Goal: Leave review/rating: Leave review/rating

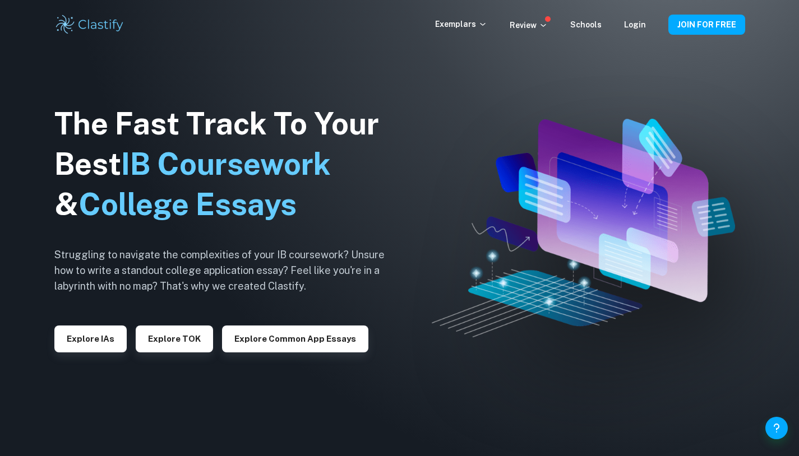
click at [637, 31] on div "Exemplars Review Schools Login JOIN FOR FREE" at bounding box center [399, 24] width 717 height 22
click at [635, 20] on div "Login" at bounding box center [635, 24] width 22 height 13
click at [635, 25] on link "Login" at bounding box center [635, 24] width 22 height 9
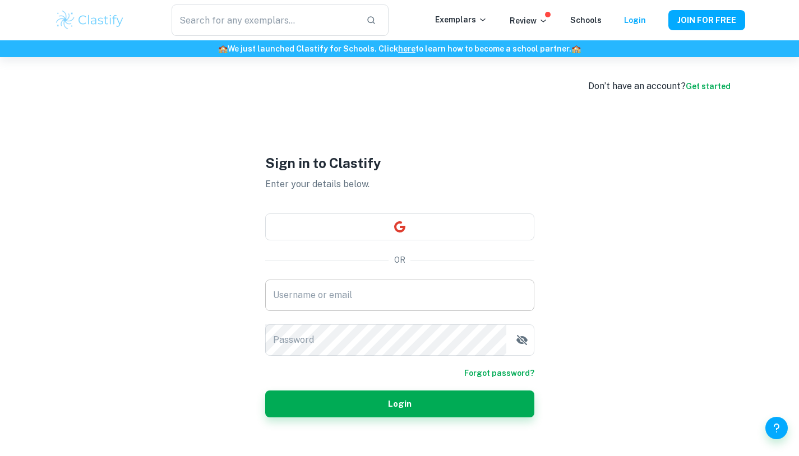
click at [363, 295] on input "Username or email" at bounding box center [399, 295] width 269 height 31
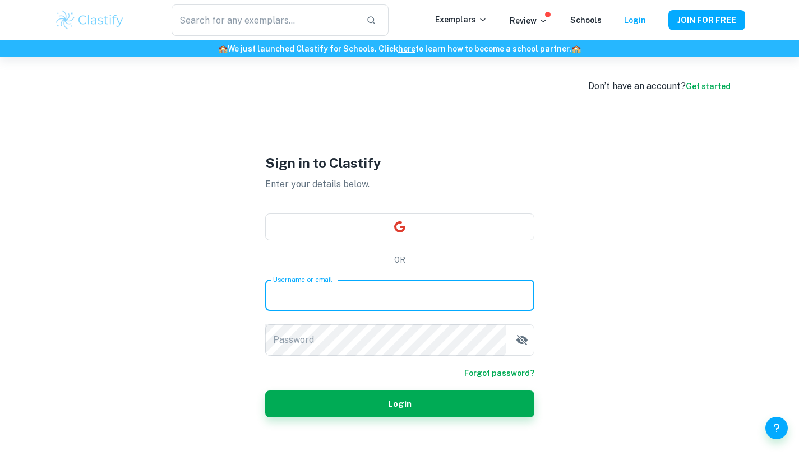
paste input "[EMAIL_ADDRESS][PERSON_NAME][DOMAIN_NAME]"
type input "[EMAIL_ADDRESS][PERSON_NAME][DOMAIN_NAME]"
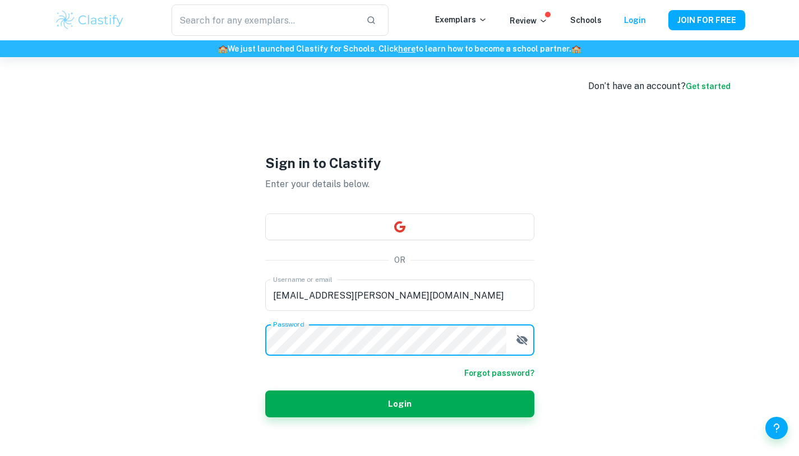
click at [521, 341] on icon "button" at bounding box center [521, 339] width 13 height 13
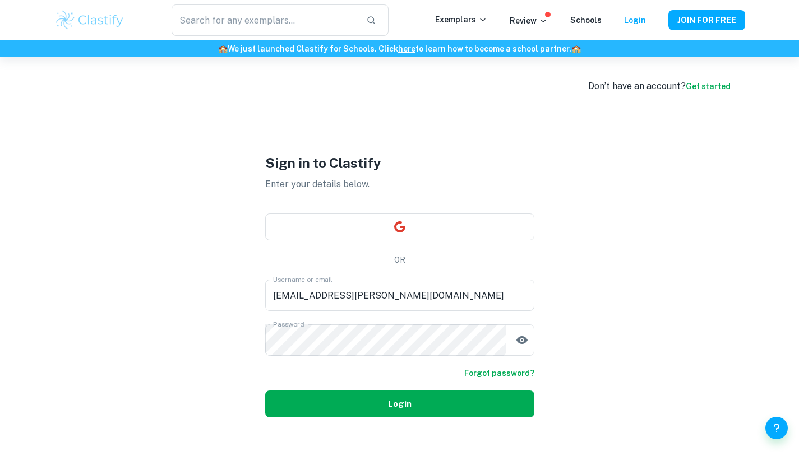
click at [453, 407] on button "Login" at bounding box center [399, 404] width 269 height 27
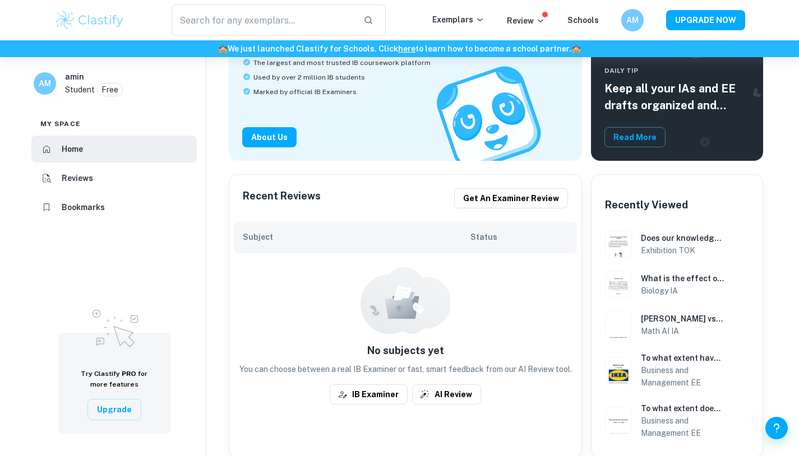
scroll to position [132, 0]
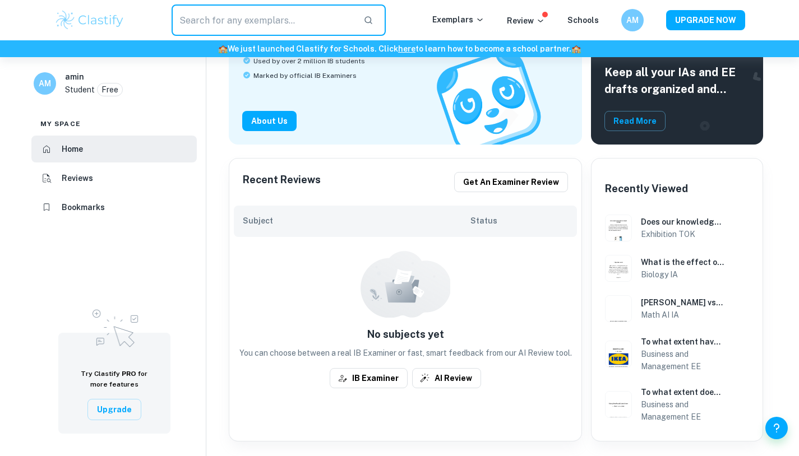
click at [212, 23] on input "text" at bounding box center [262, 19] width 183 height 31
type input "math ia"
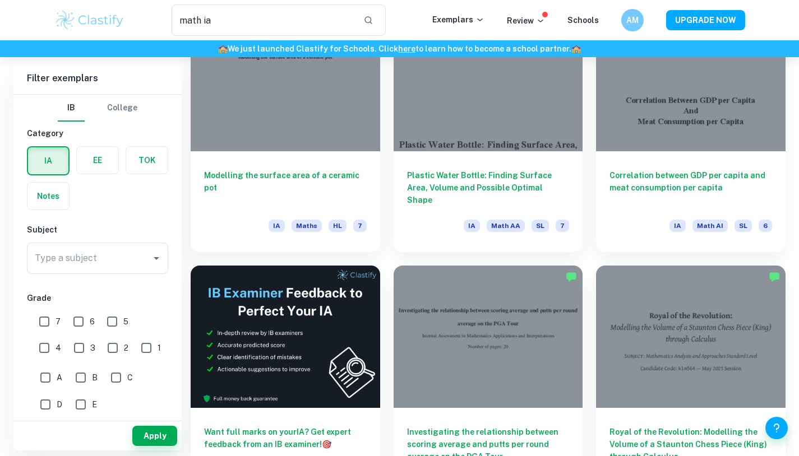
scroll to position [1414, 0]
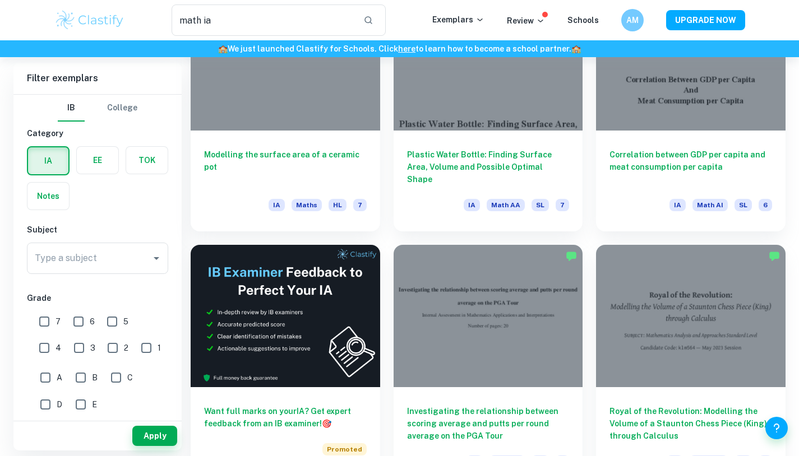
click at [254, 159] on h6 "Modelling the surface area of a ceramic pot" at bounding box center [285, 166] width 163 height 37
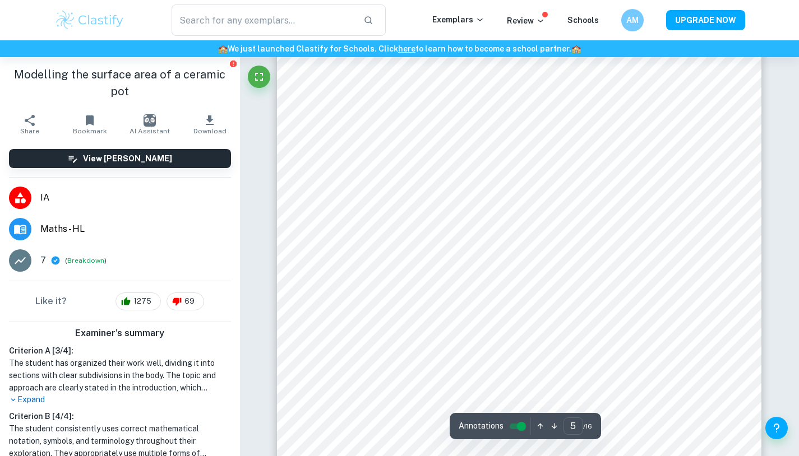
scroll to position [3090, 0]
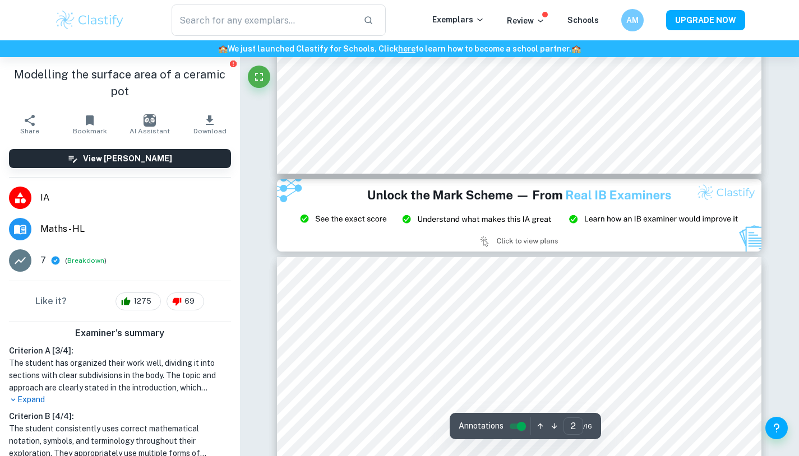
type input "3"
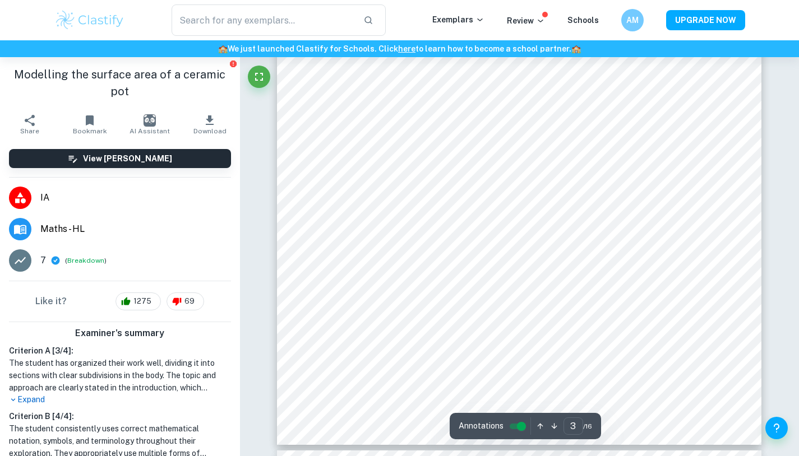
scroll to position [1900, 0]
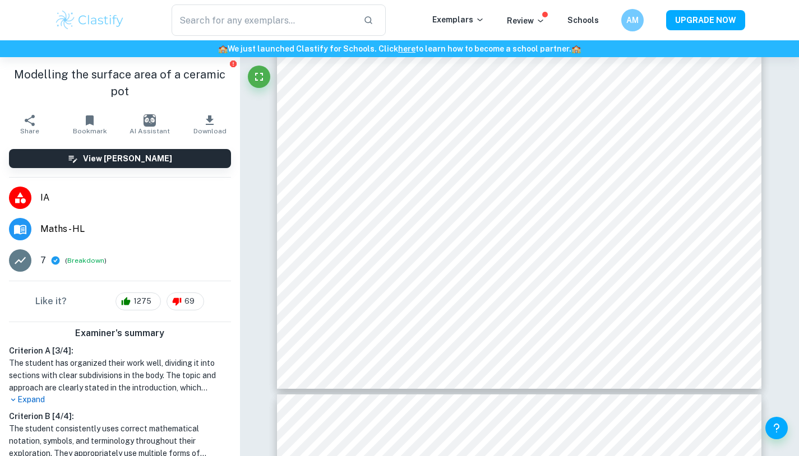
type input "math ia"
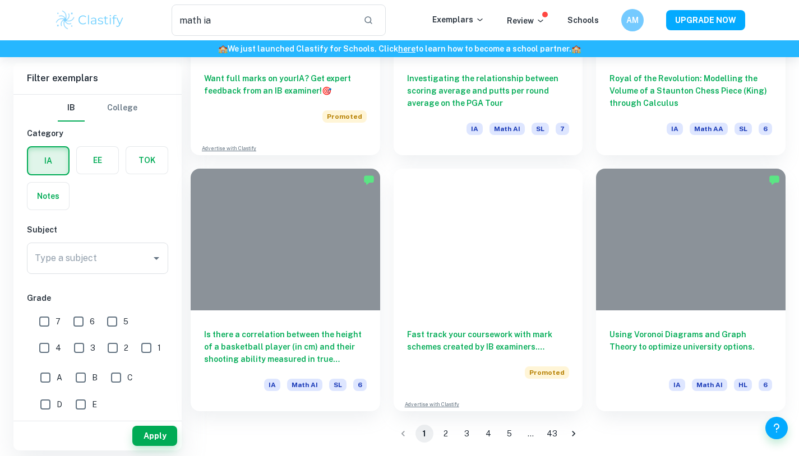
scroll to position [1414, 0]
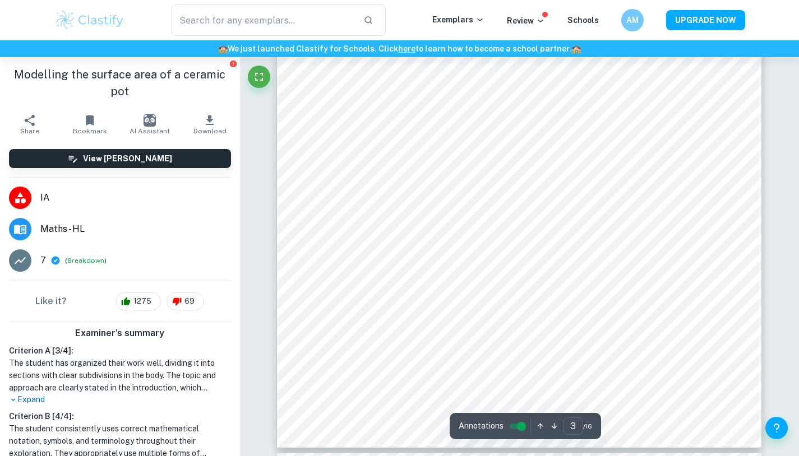
scroll to position [1998, 0]
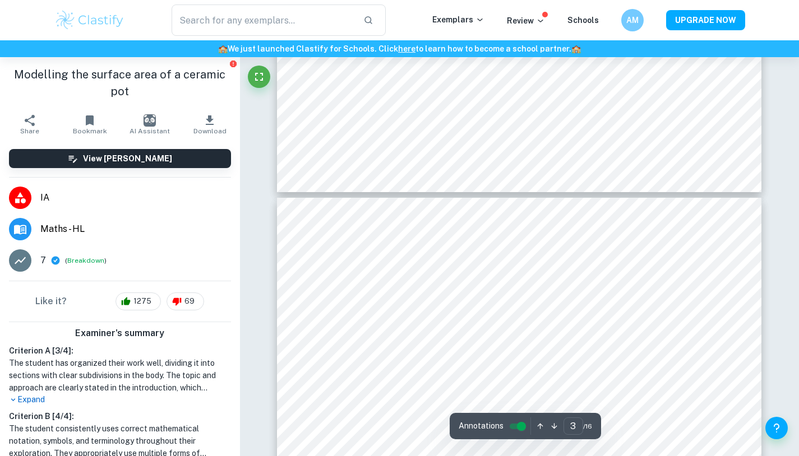
type input "4"
